Goal: Navigation & Orientation: Go to known website

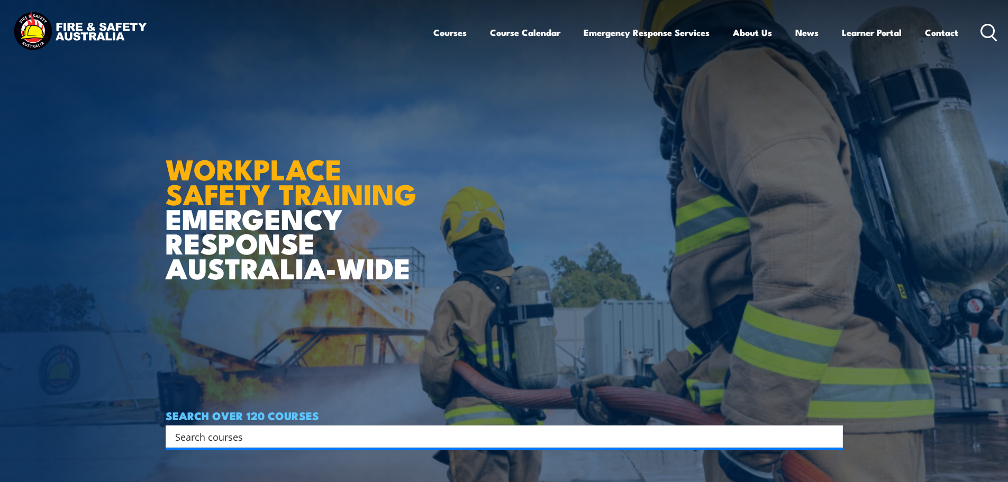
click at [68, 30] on img at bounding box center [80, 32] width 139 height 45
